Goal: Complete application form

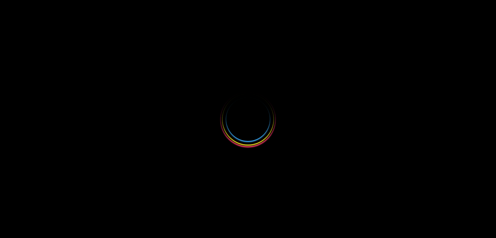
select select
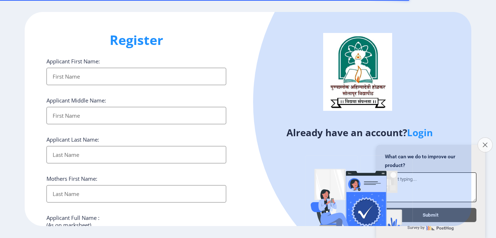
click at [484, 139] on button "Close survey" at bounding box center [484, 145] width 15 height 15
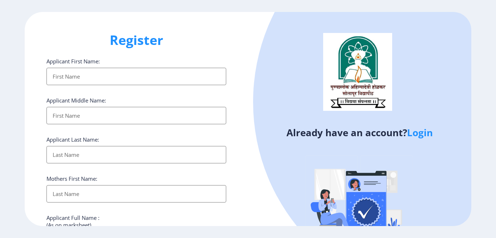
click at [134, 78] on input "Applicant First Name:" at bounding box center [136, 76] width 180 height 17
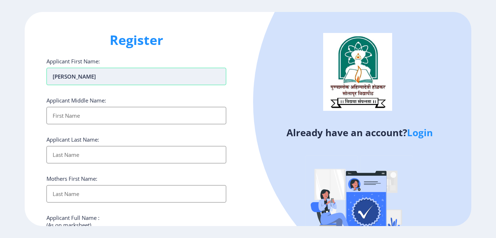
type input "[PERSON_NAME]"
type input "BHARAT"
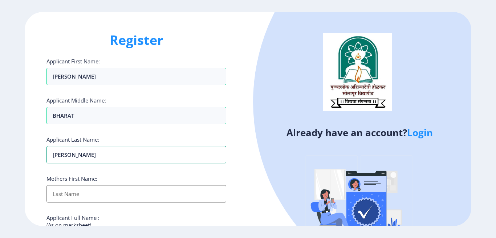
type input "KSHIRSAGAR"
click at [114, 193] on input "Applicant First Name:" at bounding box center [136, 193] width 180 height 17
type input "MAHADEVI"
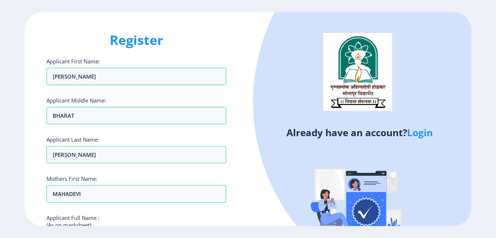
drag, startPoint x: 495, startPoint y: 111, endPoint x: 495, endPoint y: 120, distance: 9.8
click at [495, 120] on ngx-register "Register Applicant First Name: KAMALAKAR Applicant Middle Name: BHARAT Applican…" at bounding box center [248, 119] width 496 height 214
drag, startPoint x: 495, startPoint y: 76, endPoint x: 495, endPoint y: 97, distance: 20.3
click at [495, 97] on ngx-register "Register Applicant First Name: KAMALAKAR Applicant Middle Name: BHARAT Applican…" at bounding box center [248, 119] width 496 height 214
drag, startPoint x: 495, startPoint y: 88, endPoint x: 490, endPoint y: 112, distance: 24.1
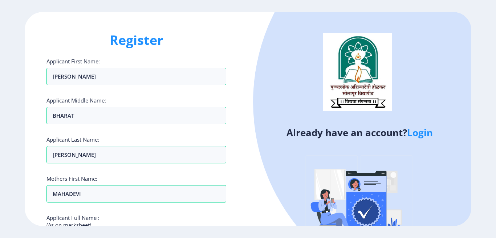
click at [490, 112] on ngx-register "Register Applicant First Name: KAMALAKAR Applicant Middle Name: BHARAT Applican…" at bounding box center [248, 119] width 496 height 214
click at [234, 38] on div "Register Applicant First Name: KAMALAKAR Applicant Middle Name: BHARAT Applican…" at bounding box center [136, 119] width 223 height 214
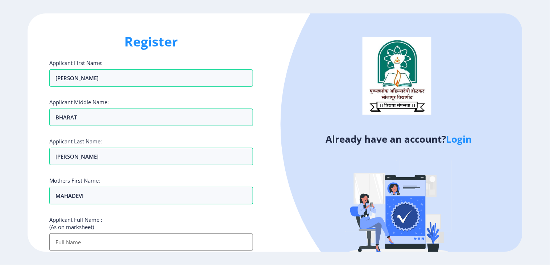
drag, startPoint x: 487, startPoint y: 0, endPoint x: 319, endPoint y: 168, distance: 236.8
click at [319, 168] on div at bounding box center [501, 124] width 440 height 440
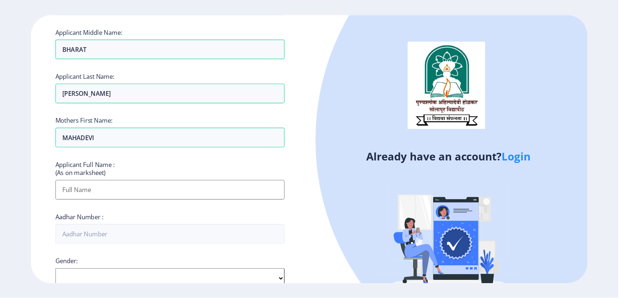
scroll to position [81, 0]
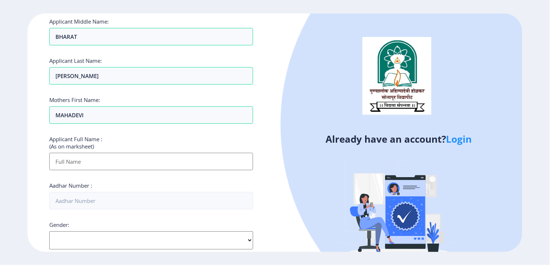
click at [99, 160] on input "Applicant First Name:" at bounding box center [151, 161] width 204 height 17
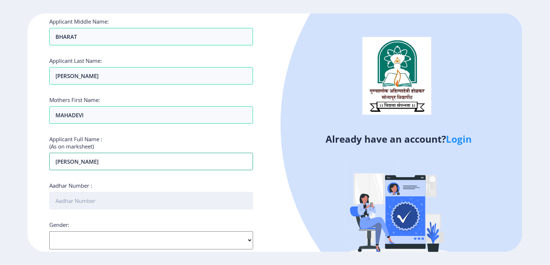
type input "KSHIRSAGAR KAMALAKAR BHARAT"
click at [131, 202] on input "Aadhar Number :" at bounding box center [151, 200] width 204 height 17
type input "911458838313"
click at [229, 237] on select "Select Gender Male Female Other" at bounding box center [151, 240] width 204 height 18
select select "Male"
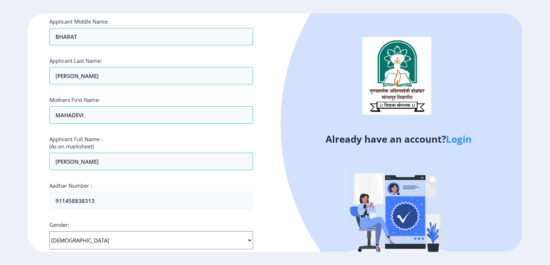
click at [49, 231] on select "Select Gender Male Female Other" at bounding box center [151, 240] width 204 height 18
drag, startPoint x: 550, startPoint y: 151, endPoint x: 550, endPoint y: 176, distance: 25.0
click at [495, 176] on ngx-register "Register Applicant First Name: KAMALAKAR Applicant Middle Name: BHARAT Applican…" at bounding box center [275, 132] width 550 height 238
drag, startPoint x: 332, startPoint y: 213, endPoint x: 452, endPoint y: 28, distance: 221.4
click at [452, 28] on div at bounding box center [501, 124] width 440 height 440
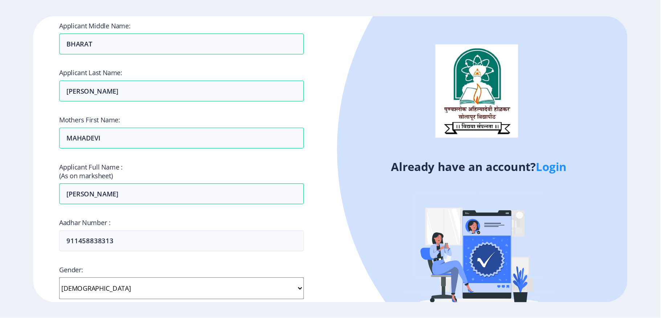
scroll to position [80, 0]
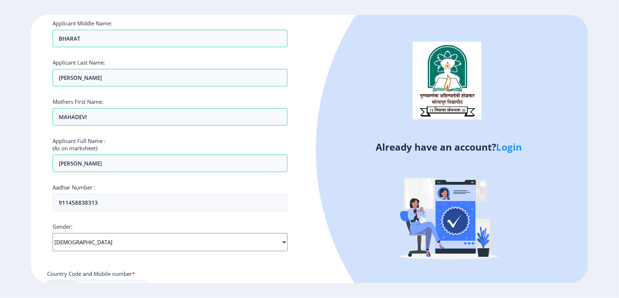
drag, startPoint x: 499, startPoint y: 4, endPoint x: 365, endPoint y: 117, distance: 175.0
click at [365, 117] on div at bounding box center [564, 150] width 496 height 496
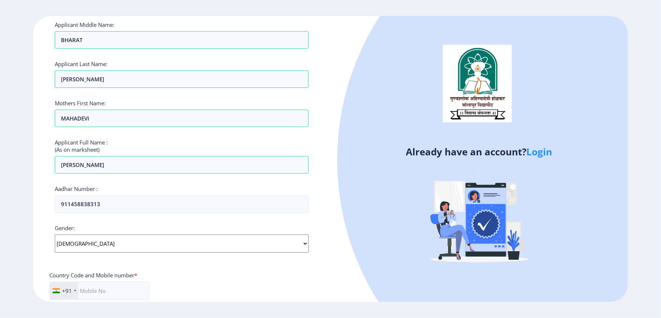
drag, startPoint x: 614, startPoint y: 0, endPoint x: 530, endPoint y: 228, distance: 243.4
click at [495, 228] on img at bounding box center [478, 216] width 127 height 127
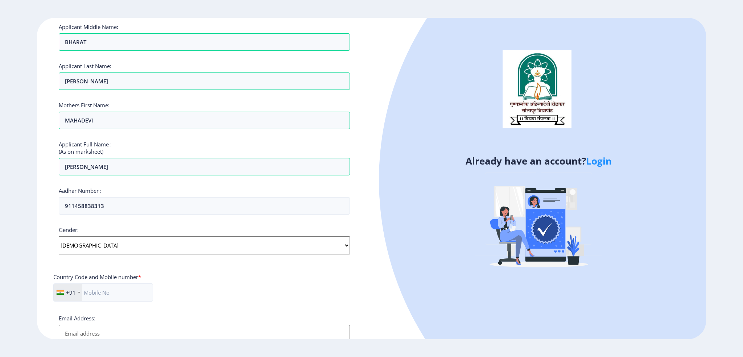
drag, startPoint x: 660, startPoint y: 1, endPoint x: 464, endPoint y: 219, distance: 293.6
click at [464, 219] on div at bounding box center [676, 180] width 595 height 595
click at [133, 238] on input "text" at bounding box center [103, 293] width 100 height 18
type input "9665451948"
click at [217, 238] on div "Country Code and Mobile number *" at bounding box center [204, 279] width 302 height 10
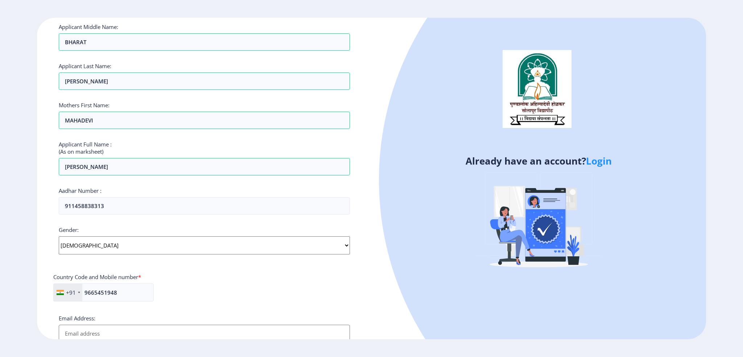
scroll to position [79, 0]
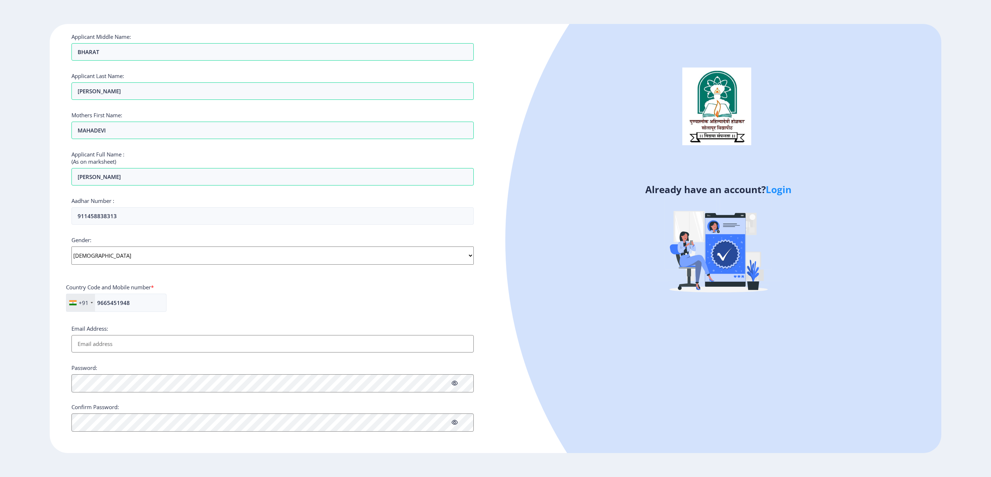
drag, startPoint x: 741, startPoint y: 0, endPoint x: 711, endPoint y: 358, distance: 359.4
click at [495, 238] on div at bounding box center [901, 240] width 793 height 793
click at [163, 238] on input "Email Address:" at bounding box center [272, 343] width 402 height 17
type input "kamlakarkshirsagar92@gmail.com"
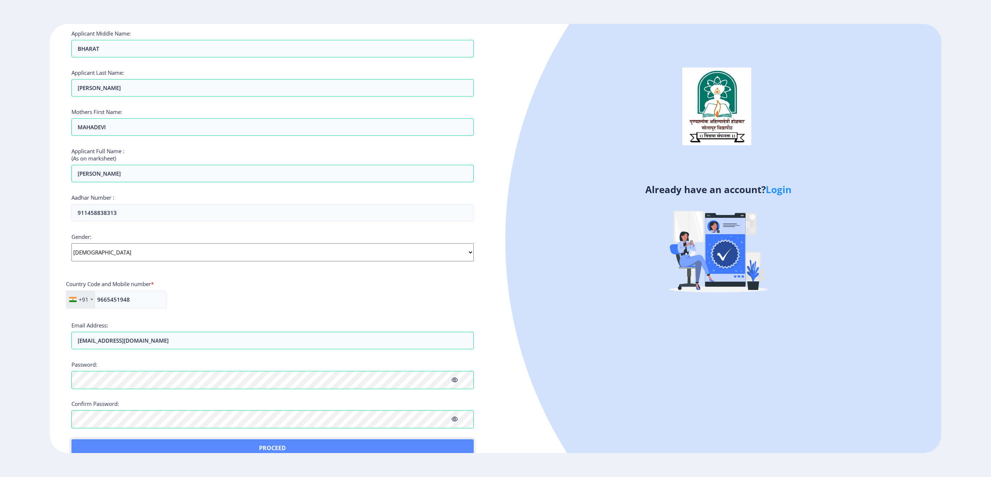
click at [90, 238] on button "Proceed" at bounding box center [272, 447] width 402 height 17
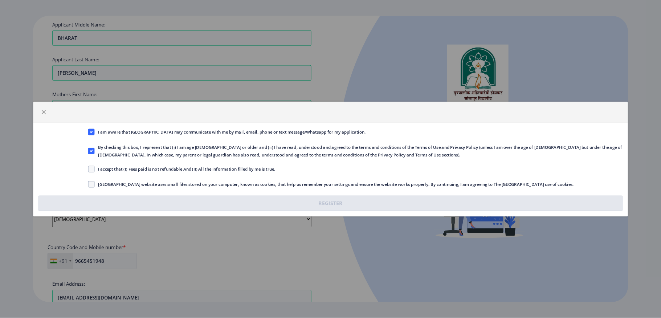
scroll to position [79, 0]
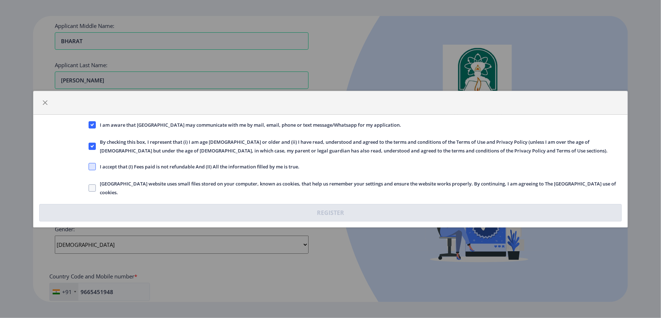
drag, startPoint x: 987, startPoint y: 0, endPoint x: 92, endPoint y: 164, distance: 910.0
click at [92, 164] on span at bounding box center [92, 166] width 7 height 7
click at [89, 166] on input "I accept that (I) Fees paid is not refundable And (II) All the information fill…" at bounding box center [89, 166] width 0 height 0
checkbox input "true"
click at [89, 188] on span at bounding box center [92, 187] width 7 height 7
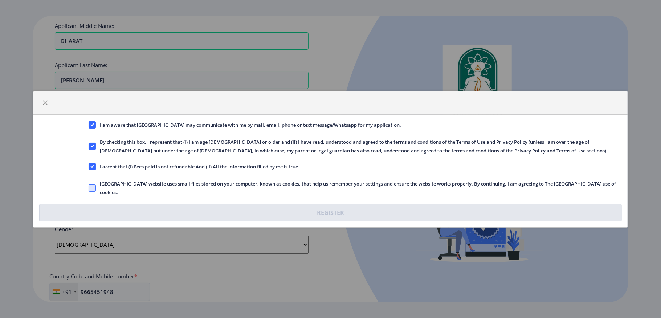
click at [89, 188] on input "Solapur University website uses small files stored on your computer, known as c…" at bounding box center [89, 188] width 0 height 0
checkbox input "true"
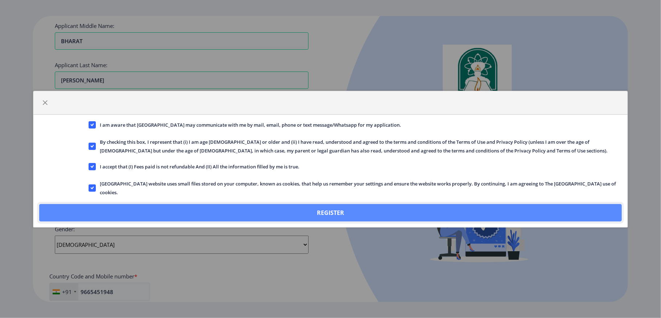
click at [339, 211] on button "Register" at bounding box center [330, 212] width 582 height 17
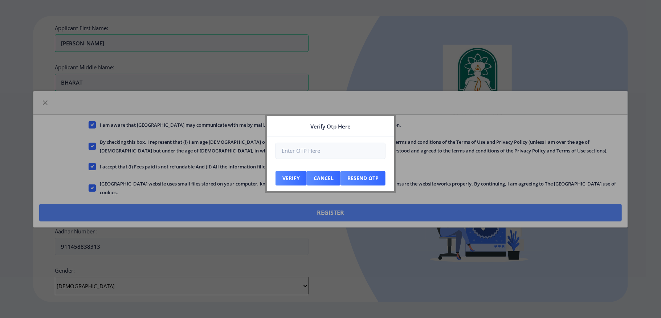
scroll to position [120, 0]
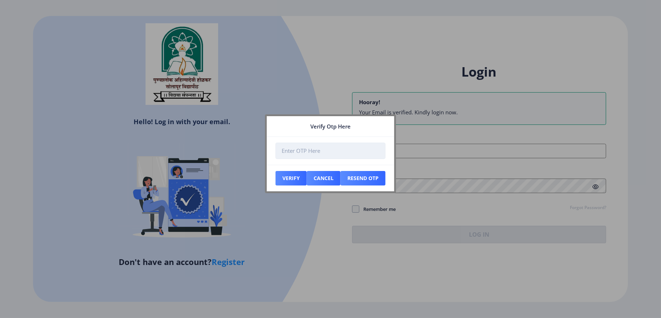
click at [308, 155] on input "number" at bounding box center [330, 151] width 110 height 16
click at [364, 177] on button "Resend Otp" at bounding box center [362, 178] width 45 height 15
click at [291, 152] on input "number" at bounding box center [330, 151] width 110 height 16
type input "474043"
click at [292, 181] on button "Verify" at bounding box center [290, 178] width 31 height 15
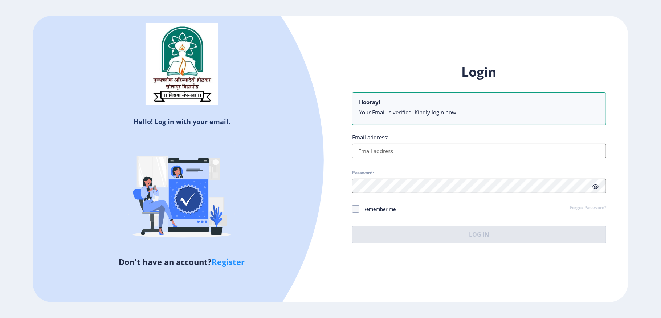
click at [405, 152] on input "Email address:" at bounding box center [479, 151] width 254 height 15
type input "kamlakarkshirsagar92@gmail.com"
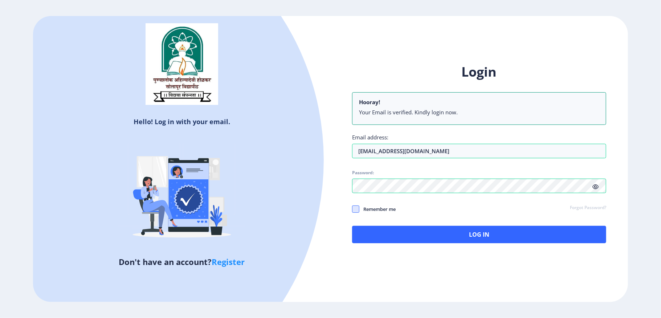
click at [357, 209] on span at bounding box center [355, 208] width 7 height 7
click at [352, 209] on input "Remember me" at bounding box center [352, 209] width 0 height 0
checkbox input "true"
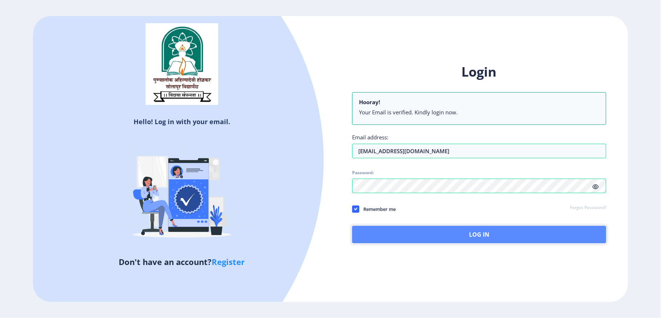
click at [483, 237] on button "Log In" at bounding box center [479, 234] width 254 height 17
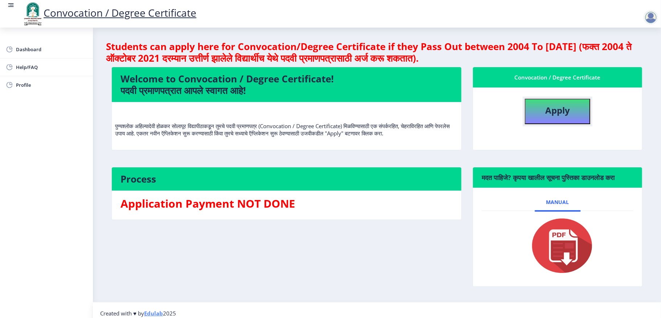
click at [495, 111] on button "Apply" at bounding box center [557, 111] width 65 height 25
select select
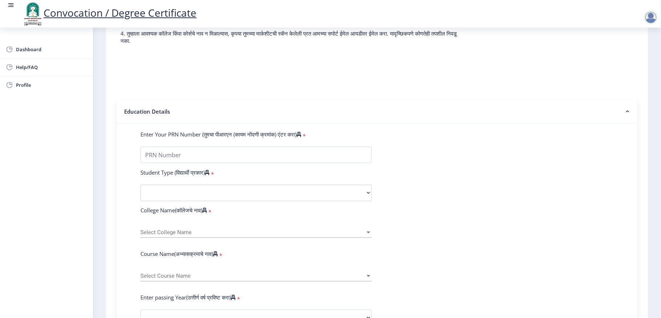
scroll to position [89, 0]
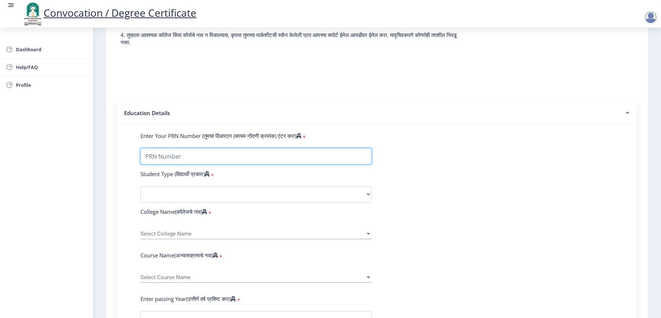
click at [210, 161] on input "Enter Your PRN Number (तुमचा पीआरएन (कायम नोंदणी क्रमांक) एंटर करा)" at bounding box center [255, 156] width 231 height 16
type input "1000000376"
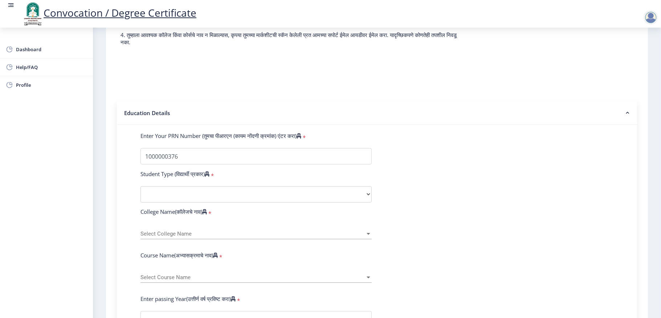
click at [449, 177] on form "Enter Your PRN Number (तुमचा पीआरएन (कायम नोंदणी क्रमांक) एंटर करा) * Student T…" at bounding box center [377, 324] width 484 height 385
click at [304, 202] on select "Select Student Type Regular External" at bounding box center [255, 194] width 231 height 16
select select "Regular"
click at [140, 193] on select "Select Student Type Regular External" at bounding box center [255, 194] width 231 height 16
click at [208, 237] on span "Select College Name" at bounding box center [252, 234] width 225 height 6
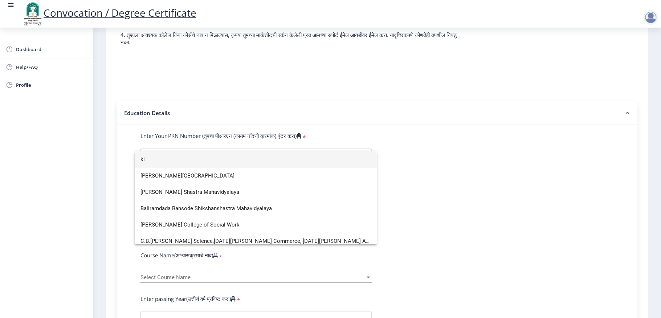
scroll to position [0, 0]
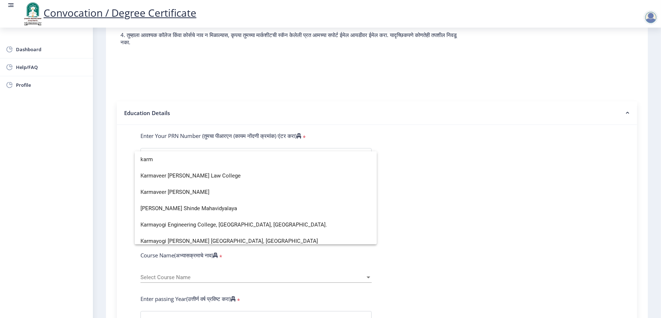
type input "karm"
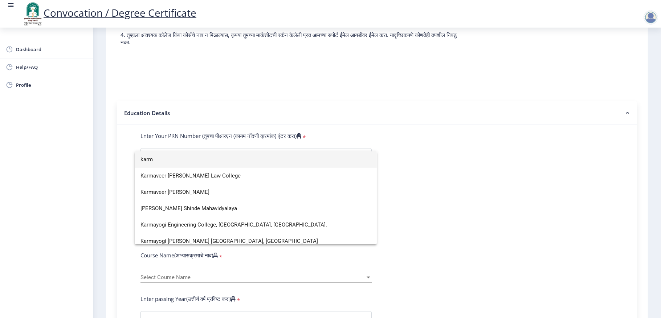
click at [180, 155] on input "karm" at bounding box center [255, 159] width 230 height 16
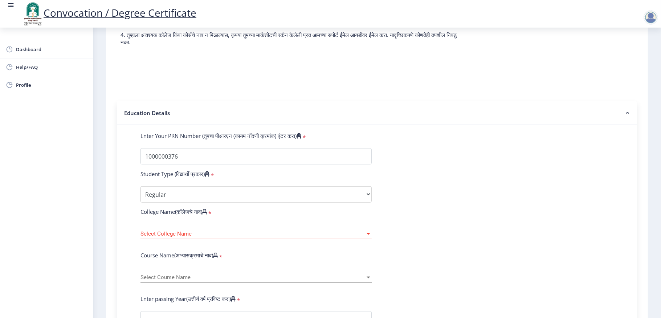
click at [212, 237] on span "Select College Name" at bounding box center [252, 234] width 225 height 6
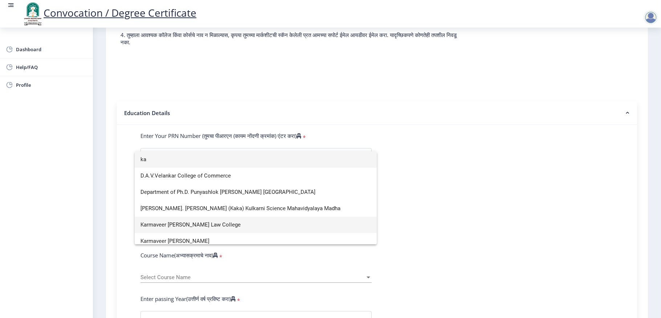
type input "k"
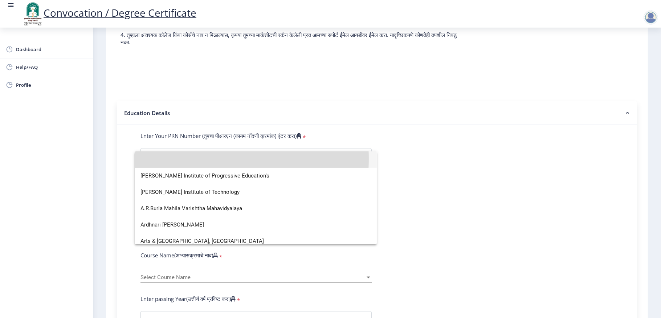
click at [160, 159] on input at bounding box center [255, 159] width 230 height 16
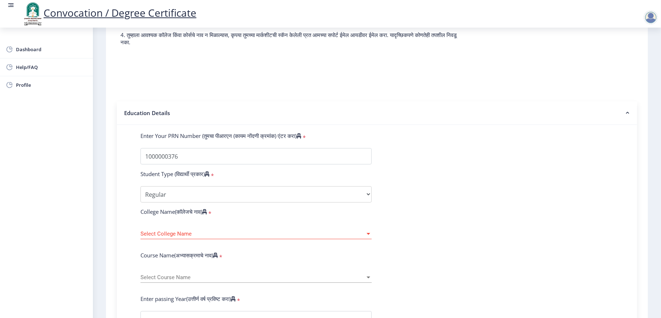
click at [181, 237] on div "Select College Name Select College Name" at bounding box center [255, 231] width 231 height 15
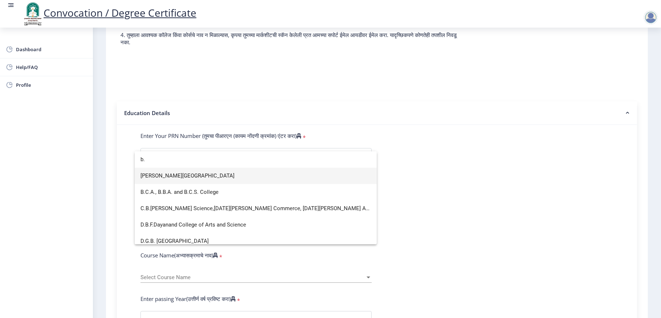
type input "b."
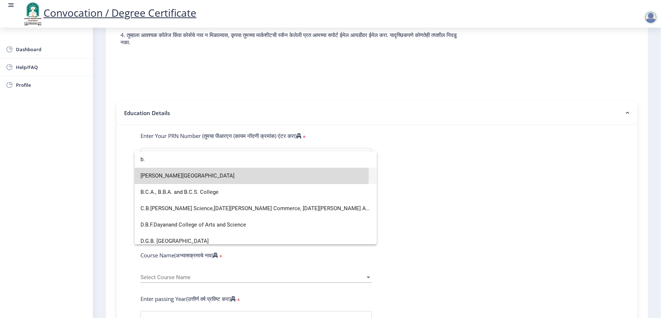
click at [216, 174] on span "B. P. Sulakhe Commerce College" at bounding box center [255, 176] width 230 height 16
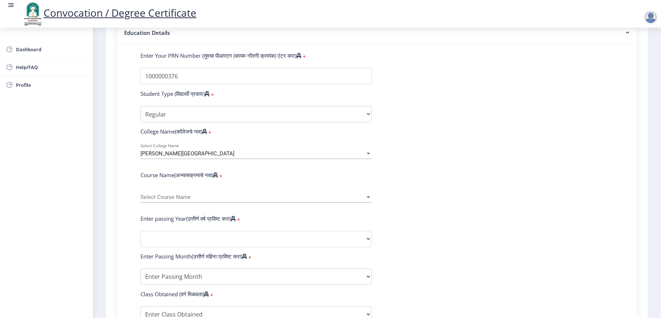
scroll to position [185, 0]
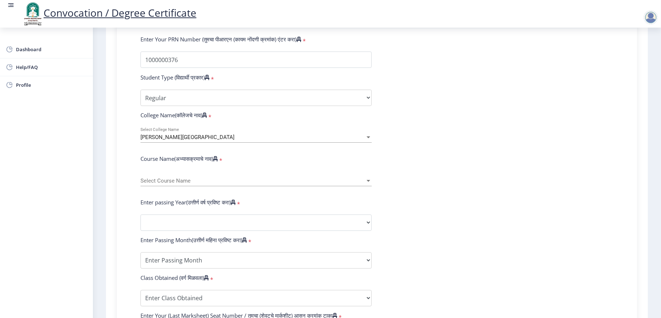
click at [211, 186] on div "Select Course Name Select Course Name" at bounding box center [255, 178] width 231 height 15
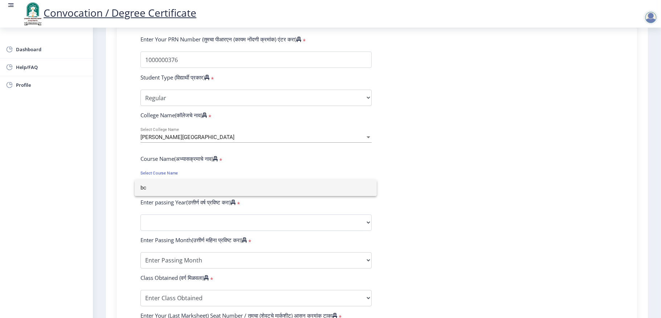
type input "b"
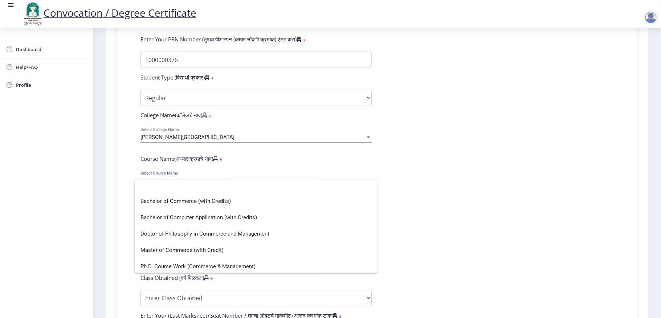
scroll to position [0, 0]
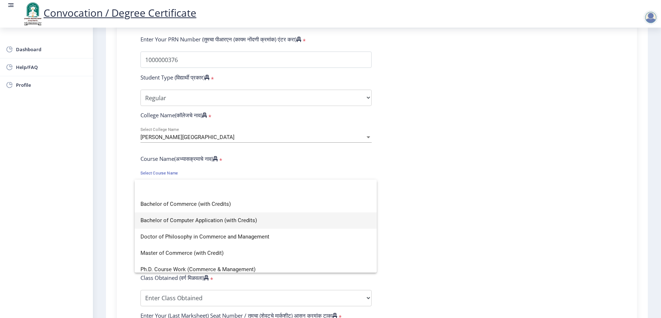
click at [201, 220] on span "Bachelor of Computer Application (with Credits)" at bounding box center [255, 220] width 230 height 16
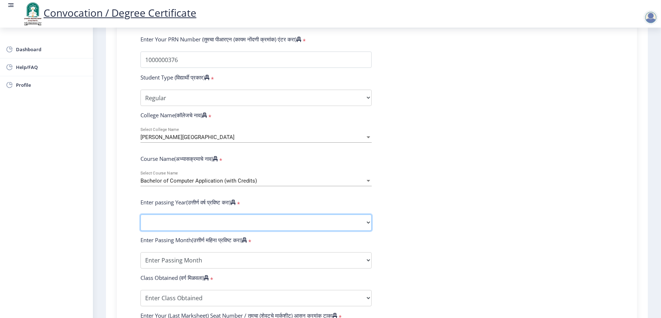
click at [353, 229] on select "2025 2024 2023 2022 2021 2020 2019 2018 2017 2016 2015 2014 2013 2012 2011 2010…" at bounding box center [255, 222] width 231 height 16
select select "2014"
click at [140, 221] on select "2025 2024 2023 2022 2021 2020 2019 2018 2017 2016 2015 2014 2013 2012 2011 2010…" at bounding box center [255, 222] width 231 height 16
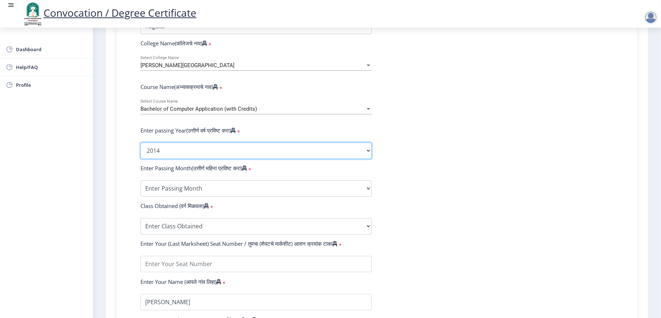
scroll to position [258, 0]
click at [358, 195] on select "Enter Passing Month March April May October November December" at bounding box center [255, 188] width 231 height 16
click at [311, 196] on select "Enter Passing Month March April May October November December" at bounding box center [255, 188] width 231 height 16
select select "April"
click at [140, 186] on select "Enter Passing Month March April May October November December" at bounding box center [255, 188] width 231 height 16
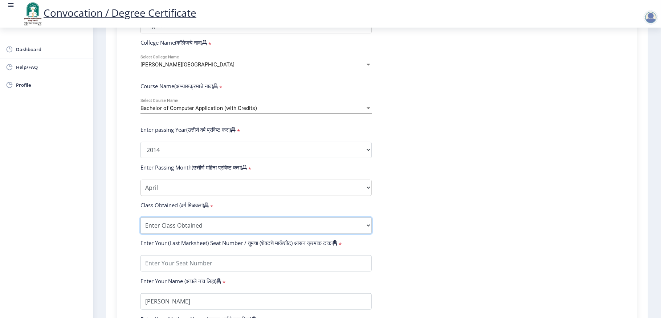
click at [262, 230] on select "Enter Class Obtained FIRST CLASS WITH DISTINCTION FIRST CLASS HIGHER SECOND CLA…" at bounding box center [255, 225] width 231 height 16
select select "FIRST CLASS"
click at [140, 224] on select "Enter Class Obtained FIRST CLASS WITH DISTINCTION FIRST CLASS HIGHER SECOND CLA…" at bounding box center [255, 225] width 231 height 16
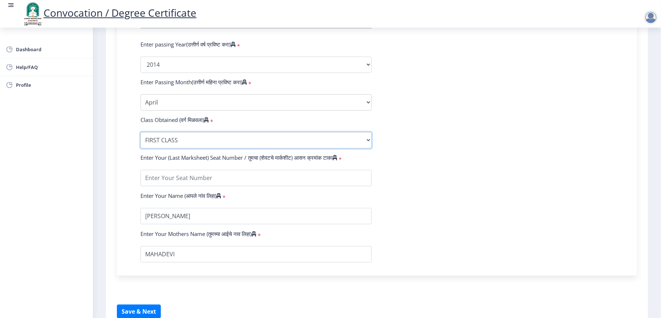
scroll to position [345, 0]
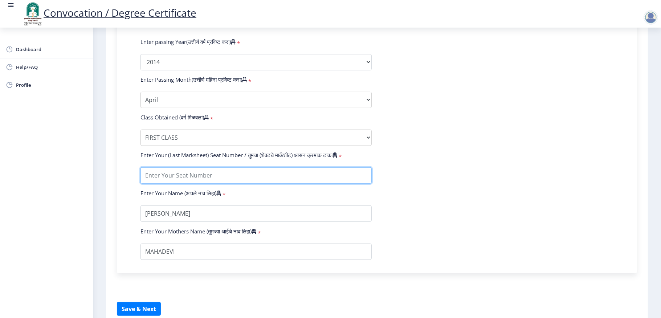
click at [238, 182] on input "textarea" at bounding box center [255, 175] width 231 height 16
type input "10313"
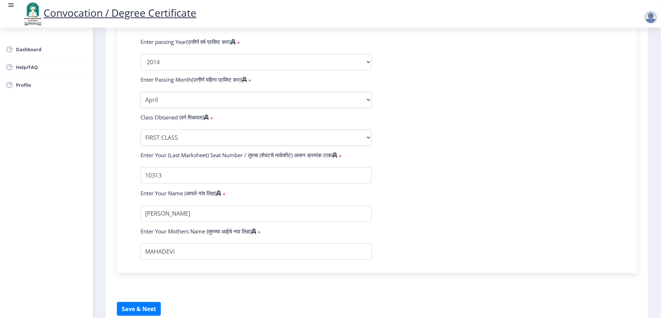
click at [408, 192] on form "Enter Your PRN Number (तुमचा पीआरएन (कायम नोंदणी क्रमांक) एंटर करा) * Student T…" at bounding box center [377, 67] width 484 height 385
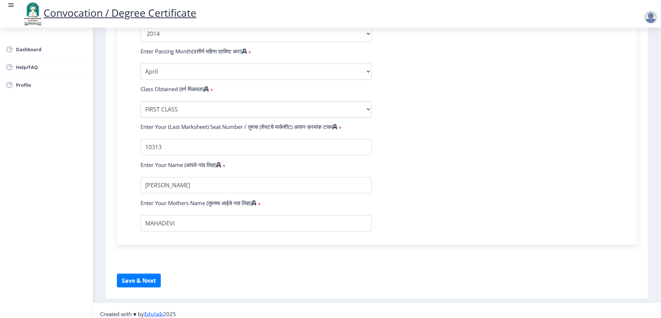
scroll to position [376, 0]
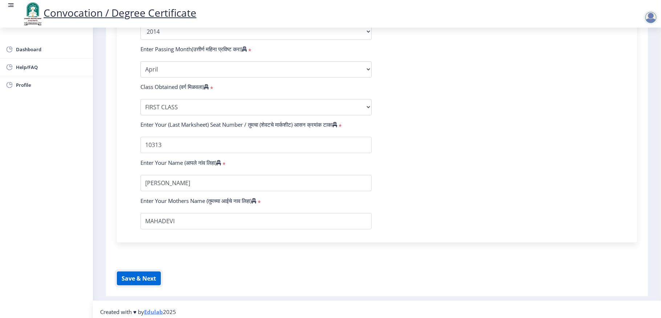
click at [142, 238] on button "Save & Next" at bounding box center [139, 278] width 44 height 14
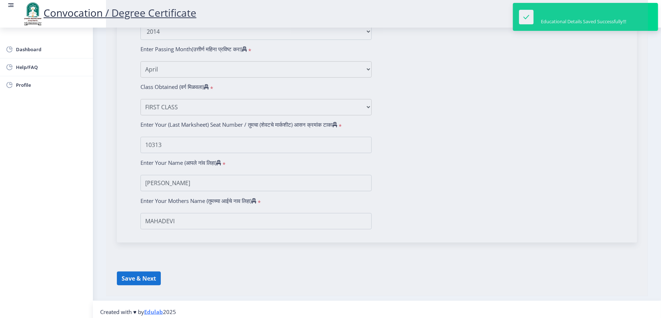
select select
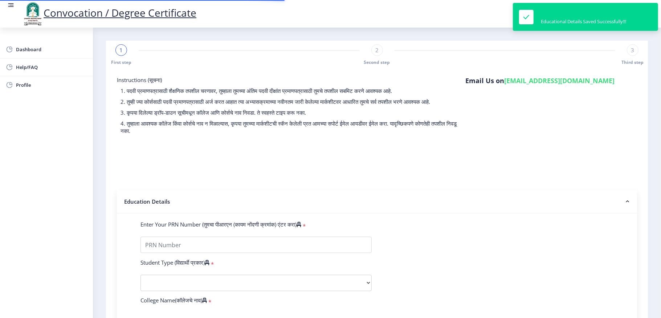
type input "1000000376"
select select "Regular"
select select "2014"
select select "April"
select select "FIRST CLASS"
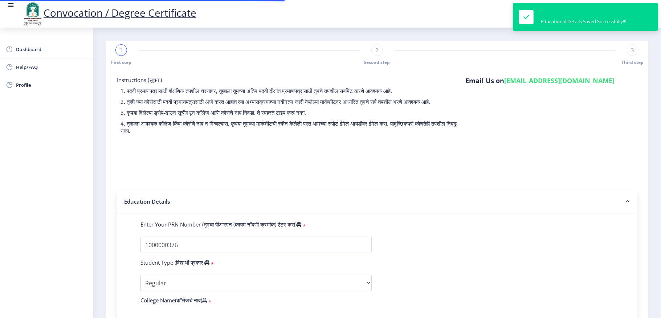
type input "10313"
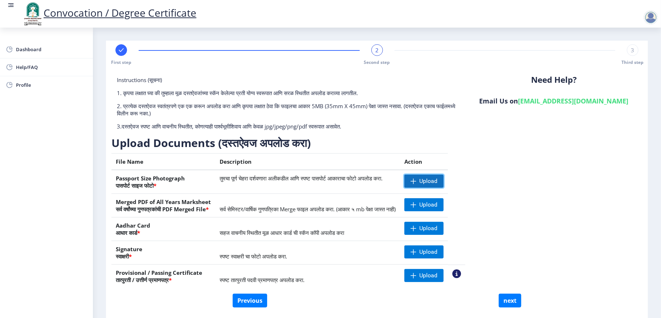
click at [437, 181] on span "Upload" at bounding box center [428, 180] width 18 height 7
click at [425, 179] on nb-action at bounding box center [414, 181] width 21 height 13
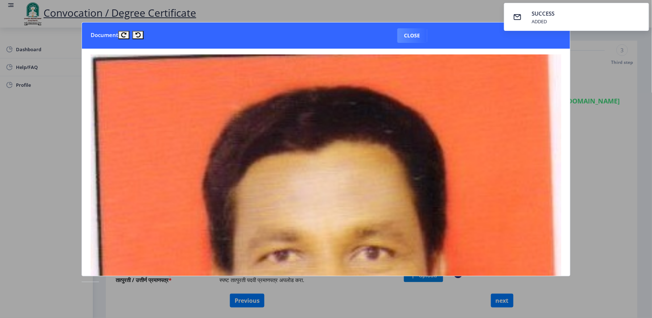
drag, startPoint x: 572, startPoint y: 94, endPoint x: 568, endPoint y: 138, distance: 43.7
click at [495, 138] on nb-card-body at bounding box center [326, 162] width 489 height 227
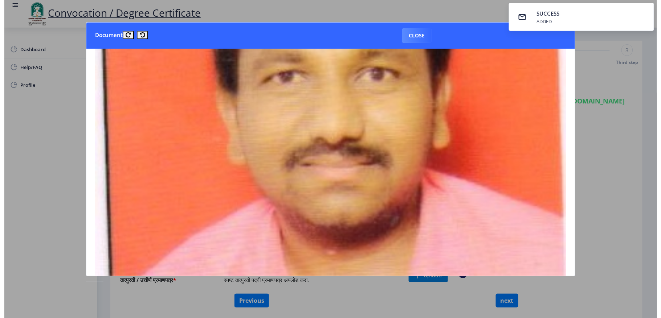
scroll to position [186, 0]
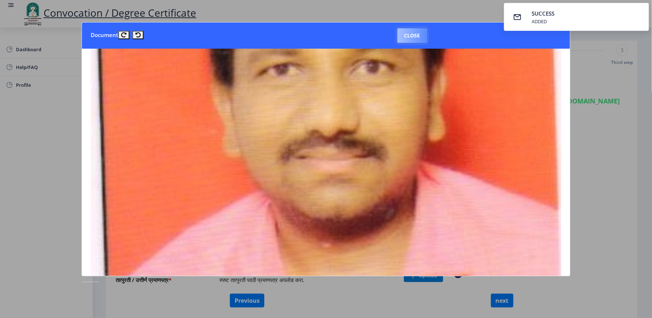
click at [414, 35] on button "Close" at bounding box center [413, 35] width 30 height 15
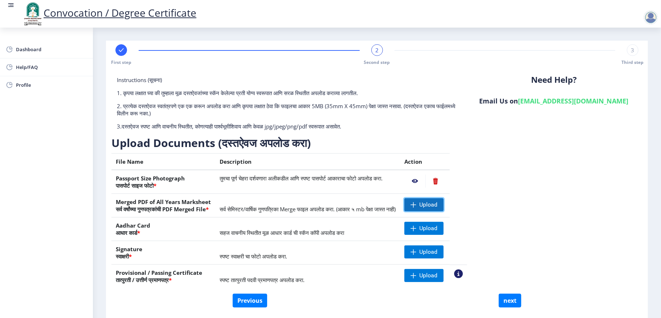
click at [437, 202] on span "Upload" at bounding box center [428, 204] width 18 height 7
click at [425, 206] on nb-action at bounding box center [414, 204] width 21 height 13
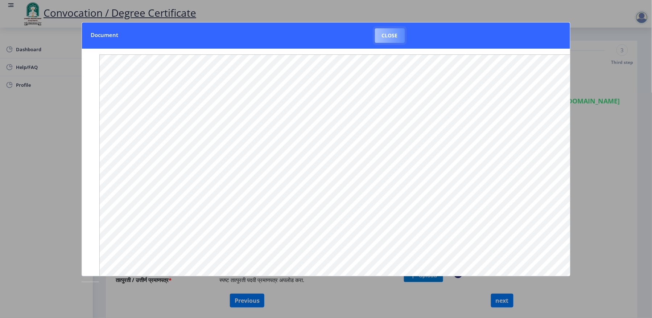
click at [389, 33] on button "Close" at bounding box center [390, 35] width 30 height 15
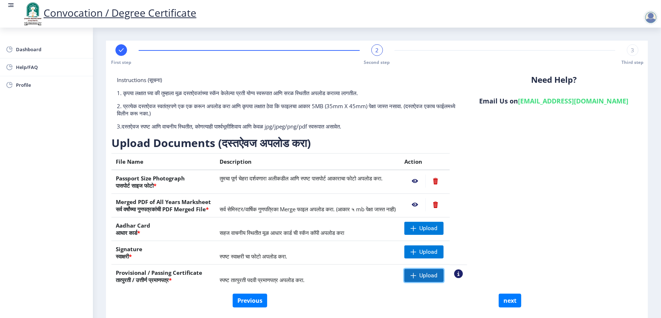
click at [437, 238] on span "Upload" at bounding box center [428, 275] width 18 height 7
click at [425, 238] on nb-action at bounding box center [414, 275] width 21 height 13
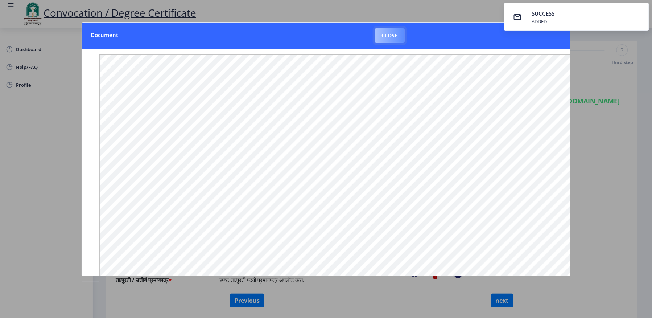
click at [388, 35] on button "Close" at bounding box center [390, 35] width 30 height 15
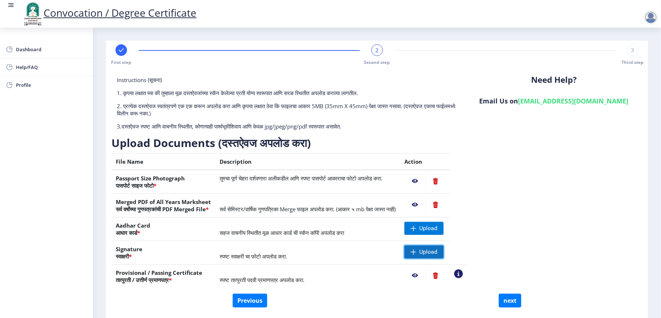
click at [437, 238] on span "Upload" at bounding box center [428, 251] width 18 height 7
click at [425, 181] on nb-action at bounding box center [414, 181] width 21 height 13
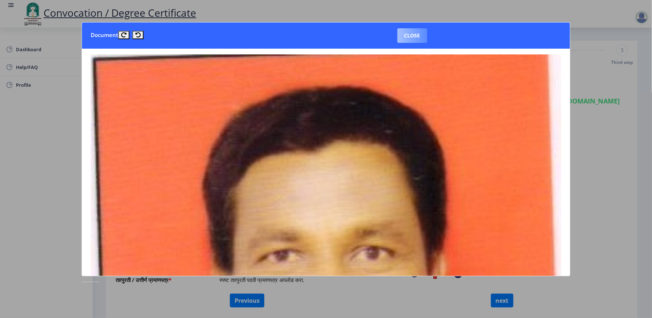
click at [407, 34] on button "Close" at bounding box center [413, 35] width 30 height 15
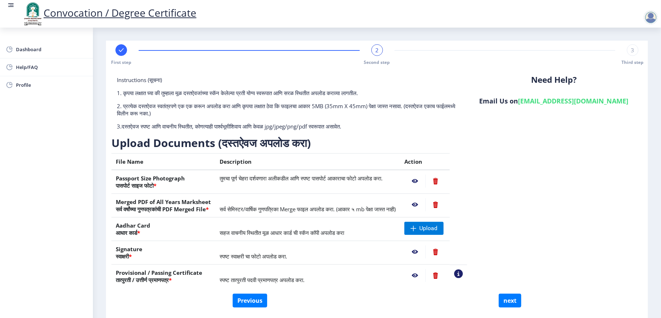
click at [425, 238] on nb-action at bounding box center [414, 251] width 21 height 13
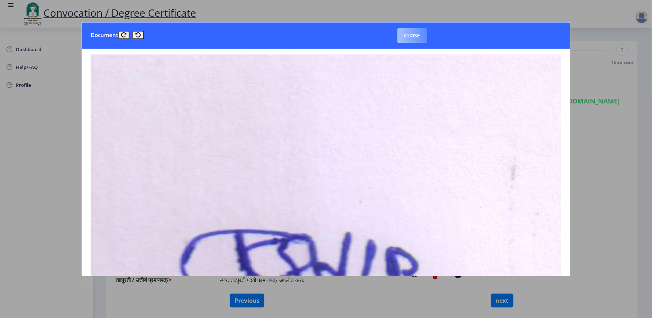
click at [411, 36] on button "Close" at bounding box center [413, 35] width 30 height 15
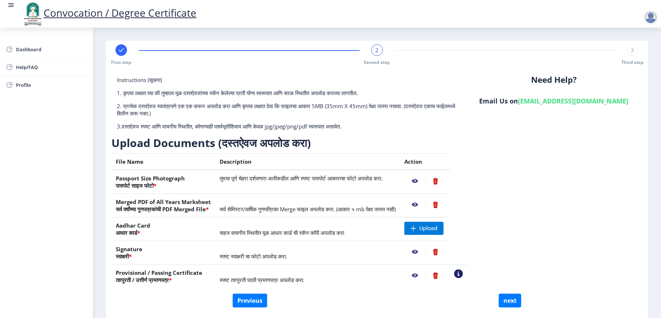
click at [425, 238] on nb-action at bounding box center [414, 275] width 21 height 13
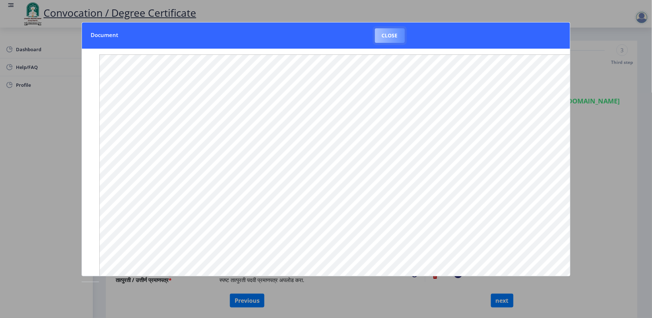
click at [386, 36] on button "Close" at bounding box center [390, 35] width 30 height 15
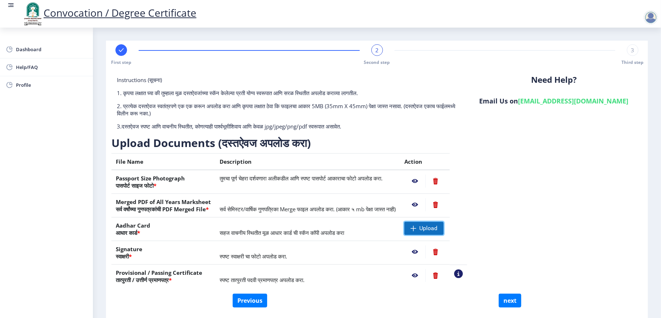
click at [437, 227] on span "Upload" at bounding box center [428, 228] width 18 height 7
click at [425, 226] on nb-action at bounding box center [414, 228] width 21 height 13
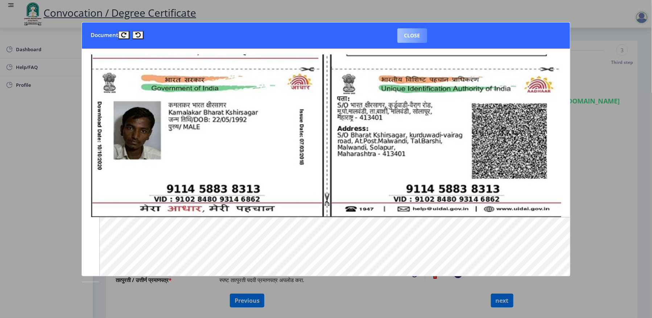
click at [413, 38] on button "Close" at bounding box center [413, 35] width 30 height 15
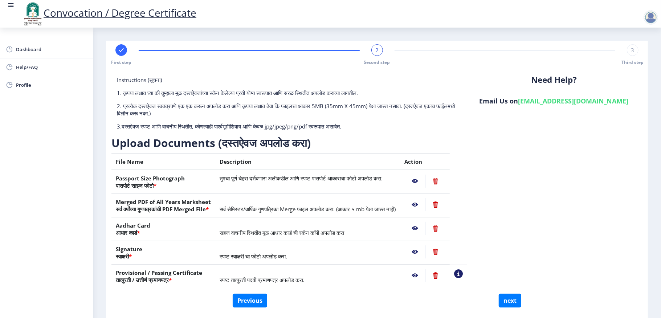
click at [445, 226] on nb-action at bounding box center [435, 228] width 20 height 13
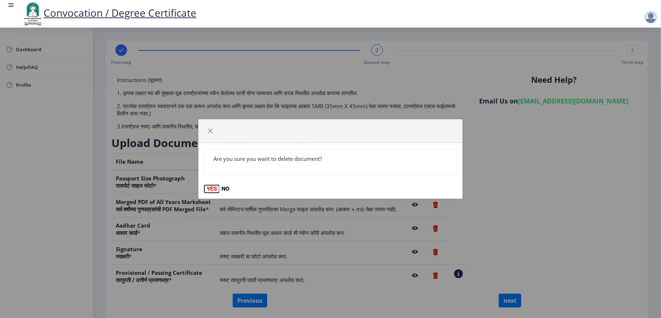
click at [210, 187] on button "YES" at bounding box center [211, 188] width 15 height 7
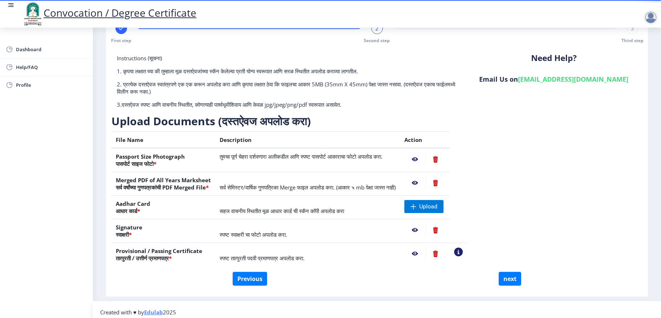
scroll to position [28, 0]
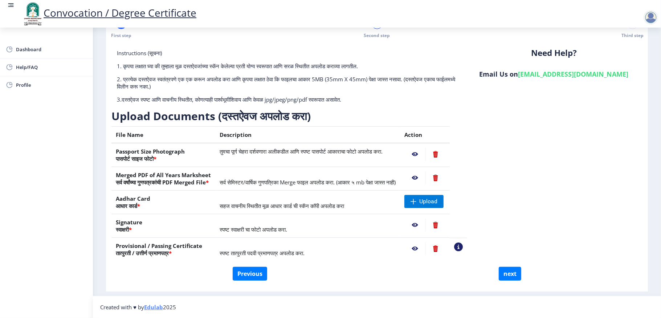
drag, startPoint x: 441, startPoint y: 306, endPoint x: 487, endPoint y: 229, distance: 89.3
click at [442, 238] on ngx-footer "Created with ♥ by Edulab 2025" at bounding box center [376, 306] width 553 height 7
click at [440, 198] on span "Upload" at bounding box center [423, 201] width 39 height 13
click at [425, 200] on nb-action at bounding box center [414, 201] width 21 height 13
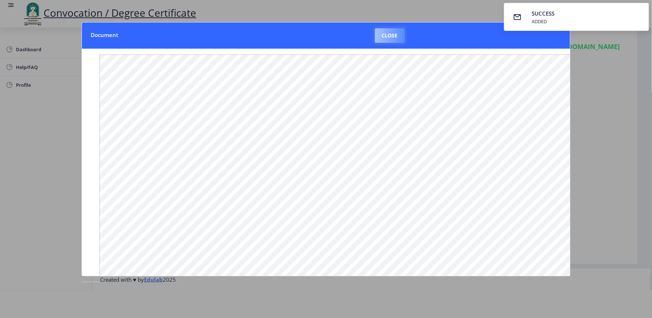
click at [386, 32] on button "Close" at bounding box center [390, 35] width 30 height 15
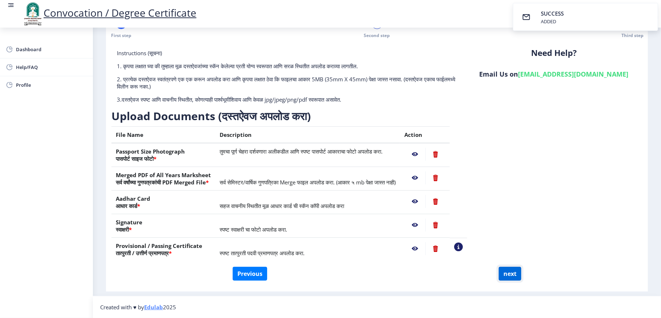
click at [495, 238] on button "next" at bounding box center [510, 274] width 22 height 14
select select
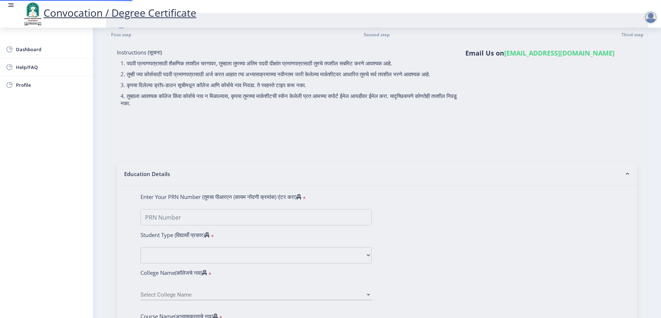
type input "KSHIRSAGAR KAMALAKAR BHARAT"
type input "MAHADEVI"
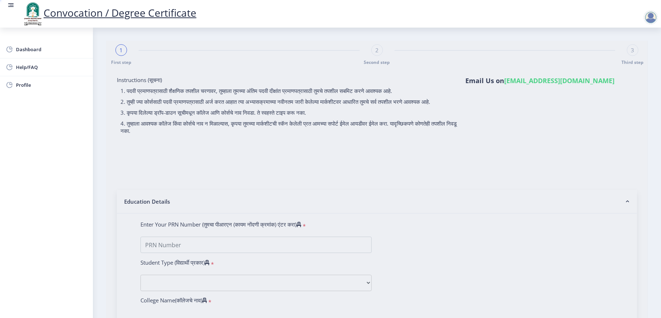
select select
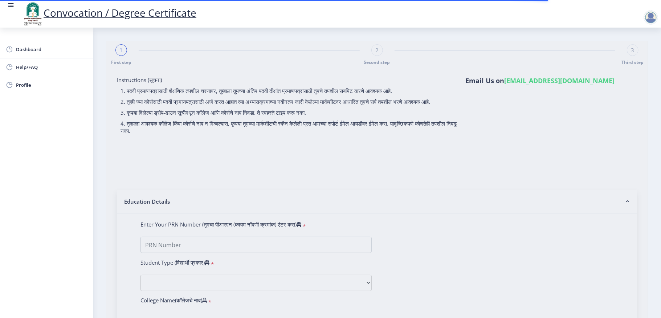
type input "KSHIRSAGAR KAMALAKAR BHARAT"
type input "MAHADEVI"
type input "1000000376"
select select "Regular"
select select "2014"
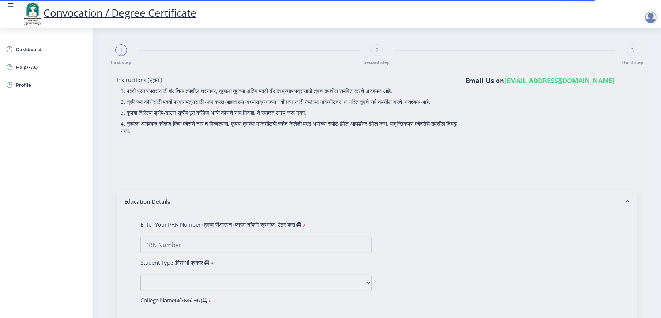
select select "April"
select select "FIRST CLASS"
type input "10313"
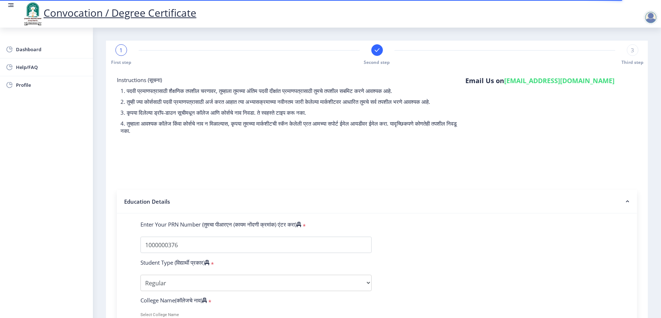
select select
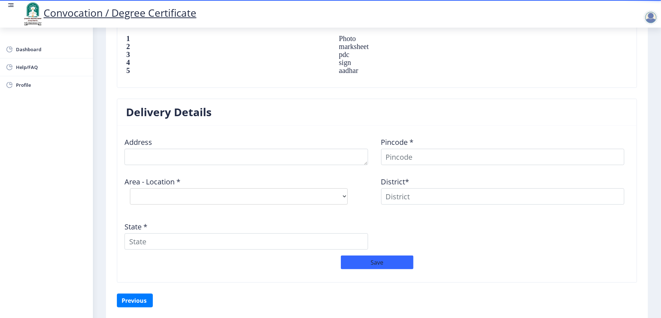
scroll to position [516, 0]
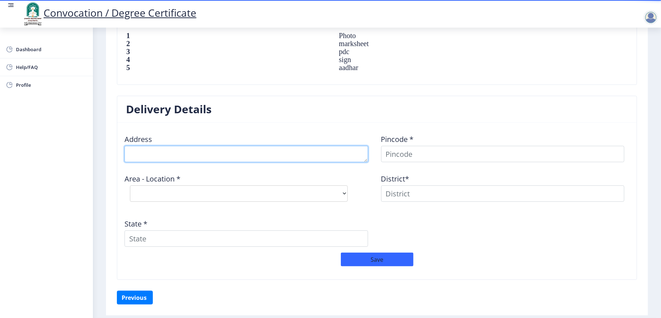
click at [188, 159] on textarea at bounding box center [245, 154] width 243 height 16
type textarea "M"
type textarea "A/P Malwandi"
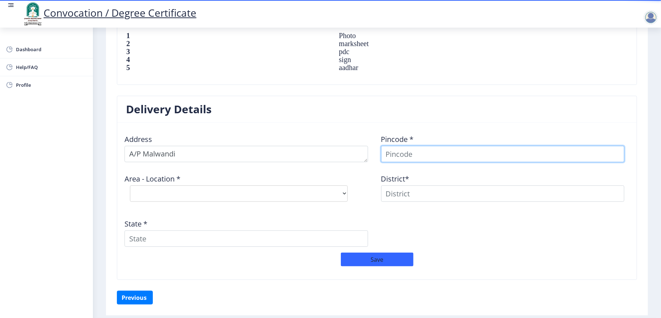
click at [388, 158] on input at bounding box center [502, 154] width 243 height 16
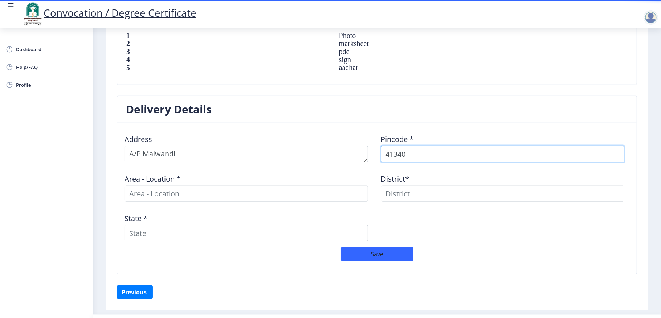
type input "413401"
select select
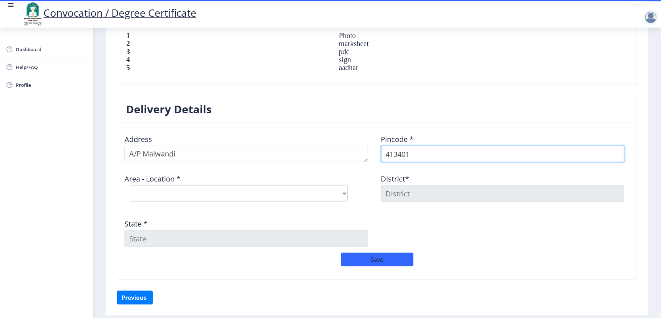
type input "413401"
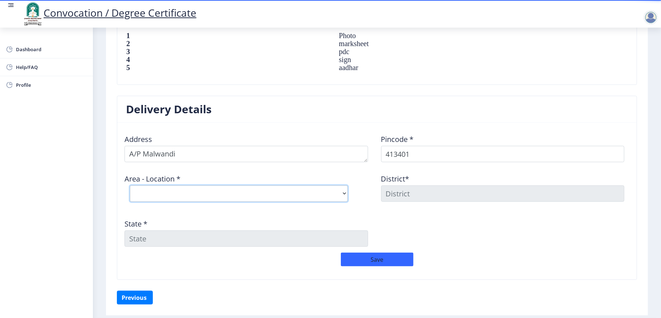
click at [335, 197] on select "Select Area Location Barshi S.O Bhatambre B.O Deogaon B.O Gadegaon B.O Gulpoli …" at bounding box center [239, 193] width 218 height 16
select select "1: Object"
click at [130, 187] on select "Select Area Location Barshi S.O Bhatambre B.O Deogaon B.O Gadegaon B.O Gulpoli …" at bounding box center [239, 193] width 218 height 16
type input "SOLAPUR"
type input "Maharashtra"
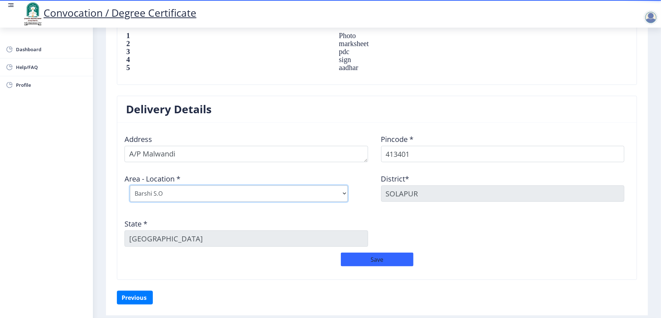
click at [331, 198] on select "Select Area Location Barshi S.O Bhatambre B.O Deogaon B.O Gadegaon B.O Gulpoli …" at bounding box center [239, 193] width 218 height 16
select select "15: Object"
click at [130, 187] on select "Select Area Location Barshi S.O Bhatambre B.O Deogaon B.O Gadegaon B.O Gulpoli …" at bounding box center [239, 193] width 218 height 16
click at [448, 226] on div "Address Pincode * 413401 Area - Location * Select Area Location Barshi S.O Bhat…" at bounding box center [376, 190] width 513 height 124
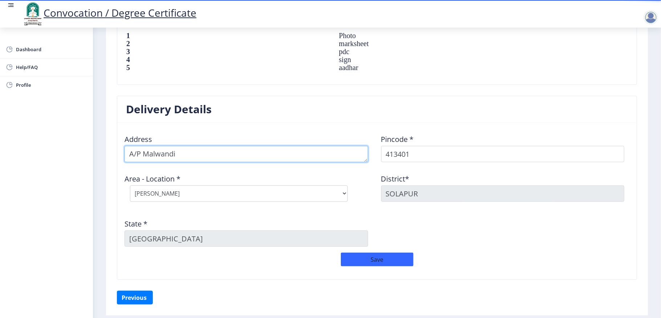
click at [196, 154] on textarea at bounding box center [245, 154] width 243 height 16
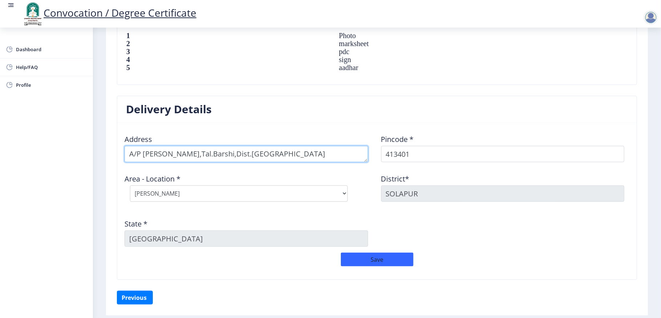
type textarea "A/P Malwandi,Tal.Barshi,Dist.Solapur"
click at [475, 223] on div "Address Pincode * 413401 Area - Location * Select Area Location Barshi S.O Bhat…" at bounding box center [376, 190] width 513 height 124
click at [380, 238] on button "Save" at bounding box center [377, 260] width 73 height 14
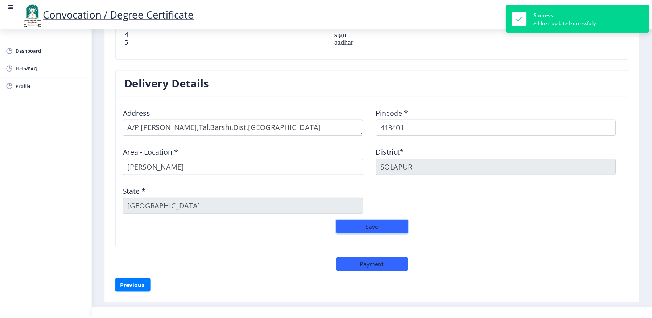
scroll to position [558, 0]
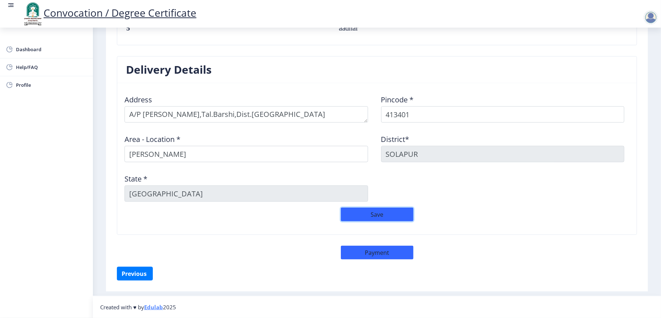
click at [398, 214] on button "Save" at bounding box center [377, 215] width 73 height 14
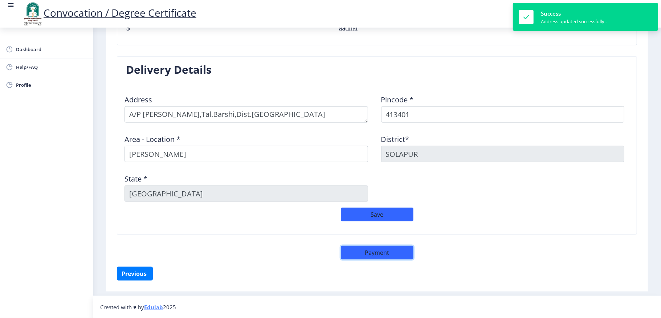
click at [392, 238] on button "Payment" at bounding box center [377, 253] width 73 height 14
select select "sealed"
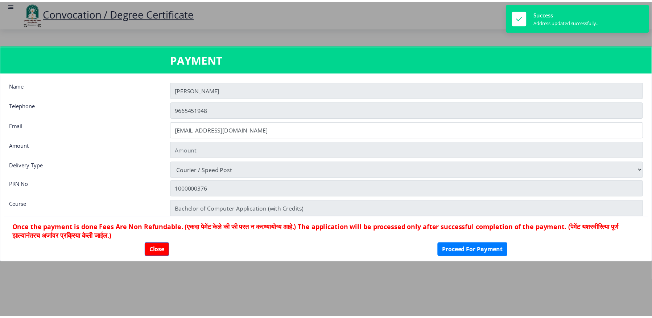
scroll to position [558, 0]
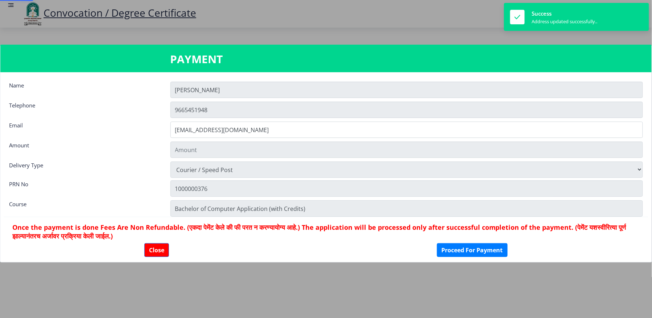
type input "2885"
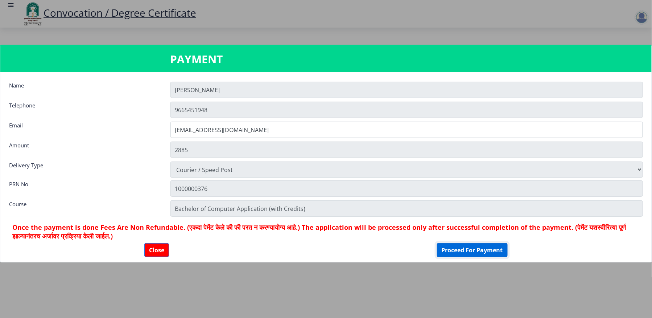
click at [472, 238] on button "Proceed For Payment" at bounding box center [472, 250] width 71 height 14
